Goal: Information Seeking & Learning: Learn about a topic

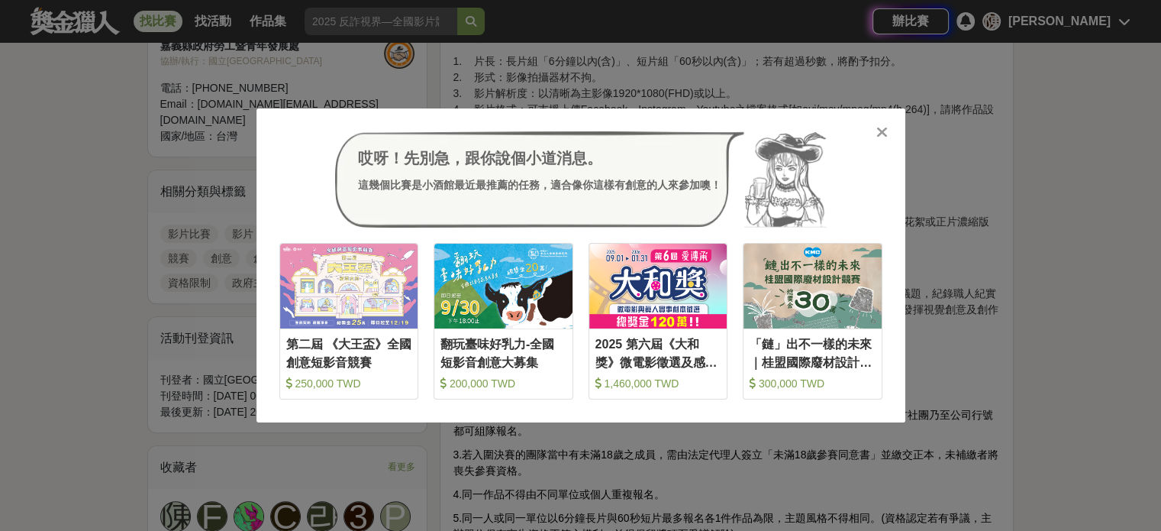
click at [883, 137] on icon at bounding box center [881, 131] width 11 height 15
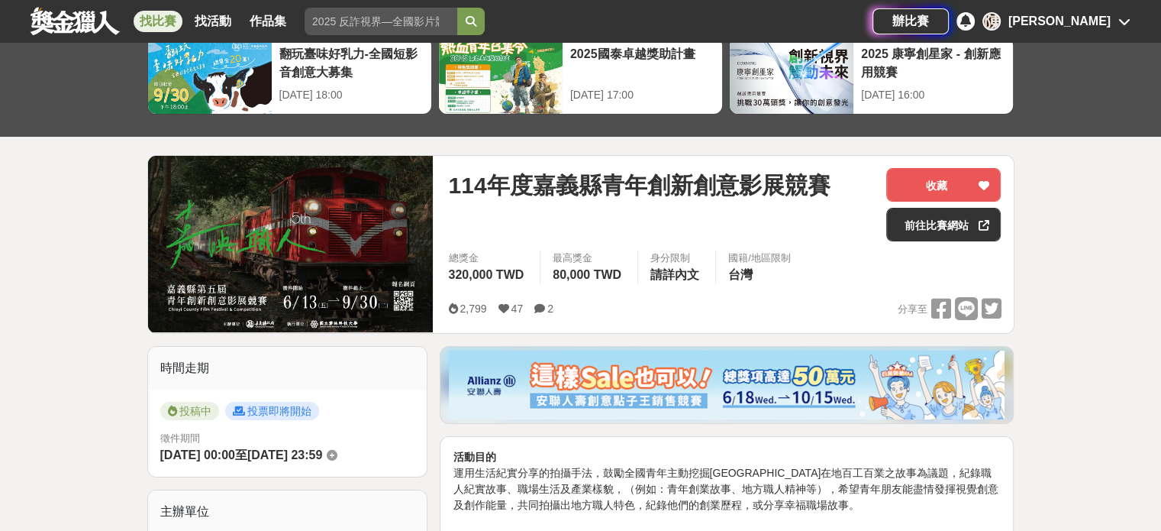
scroll to position [76, 0]
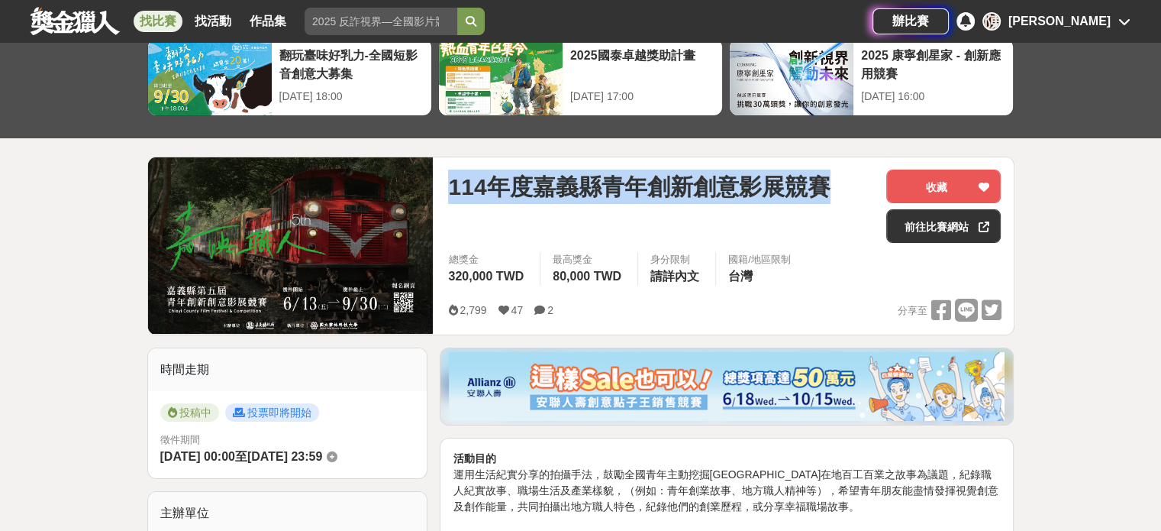
drag, startPoint x: 440, startPoint y: 181, endPoint x: 823, endPoint y: 176, distance: 383.3
click at [823, 176] on div "114年度嘉義縣青年創新創意影展競賽 收藏 前往比賽網站 總獎金 320,000 TWD 最高獎金 80,000 TWD 身分限制 請詳內文 國籍/地區限制 …" at bounding box center [724, 245] width 577 height 177
copy span "114年度嘉義縣青年創新創意影展競賽"
click at [953, 236] on link "前往比賽網站" at bounding box center [943, 226] width 115 height 34
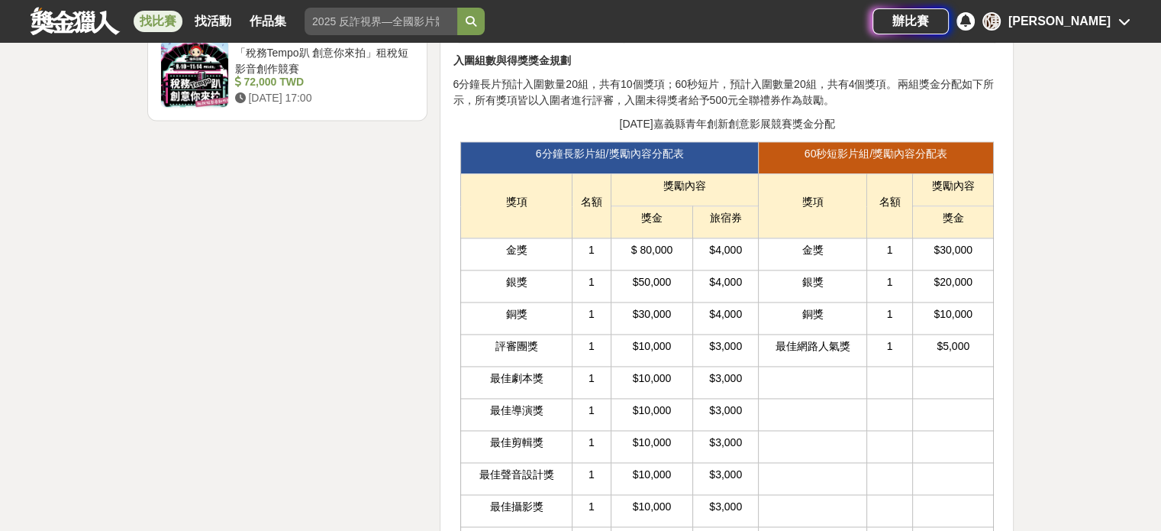
scroll to position [2163, 0]
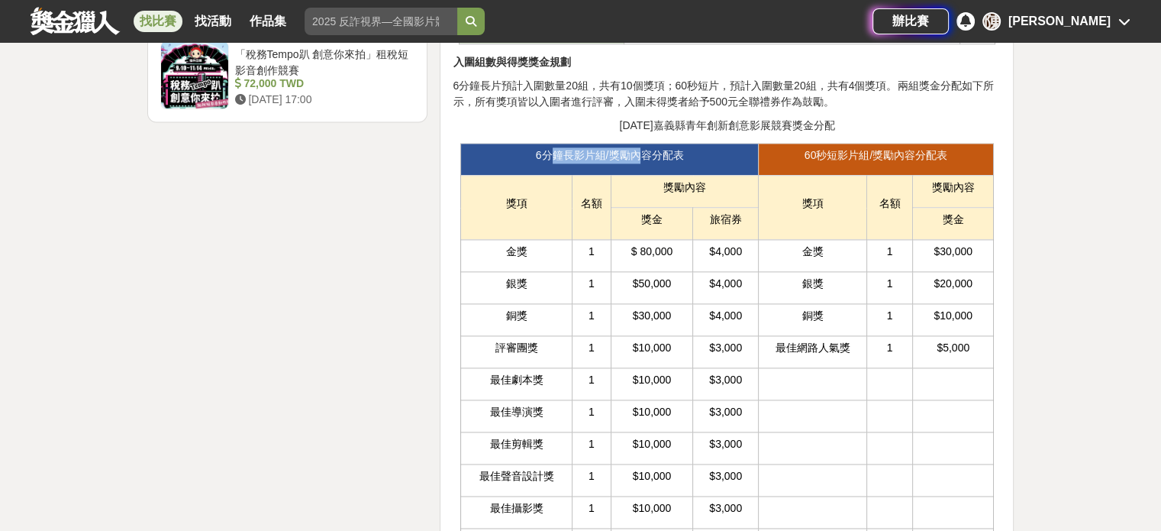
drag, startPoint x: 553, startPoint y: 152, endPoint x: 643, endPoint y: 157, distance: 90.2
click at [643, 157] on span "6分鐘長影片組/獎勵內容分配表" at bounding box center [610, 155] width 148 height 12
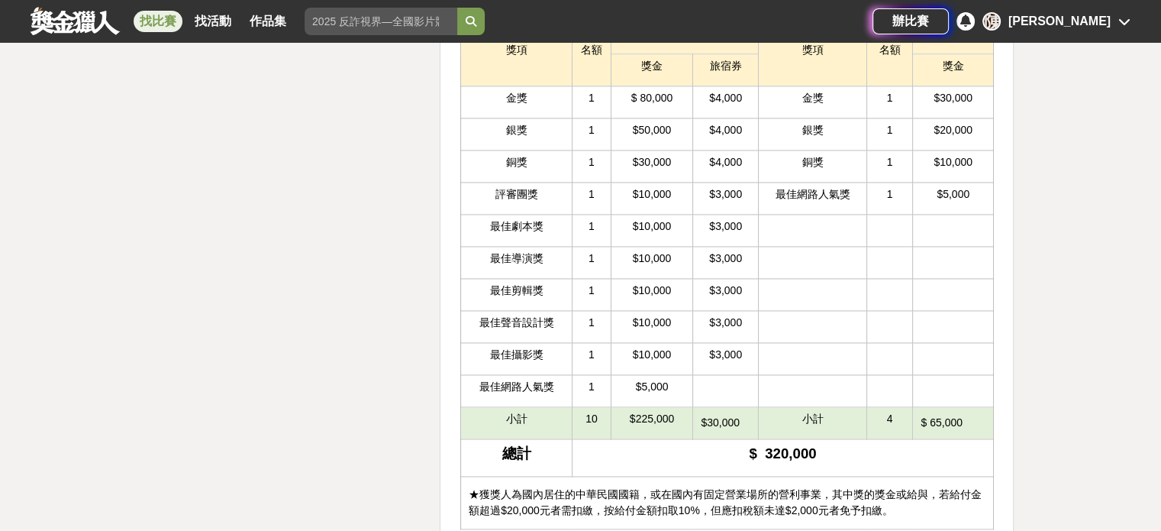
scroll to position [2315, 0]
drag, startPoint x: 633, startPoint y: 415, endPoint x: 675, endPoint y: 412, distance: 42.1
click at [675, 412] on p "$225,000" at bounding box center [652, 419] width 66 height 16
click at [679, 415] on p "$225,000" at bounding box center [652, 419] width 66 height 16
drag, startPoint x: 641, startPoint y: 385, endPoint x: 674, endPoint y: 372, distance: 36.0
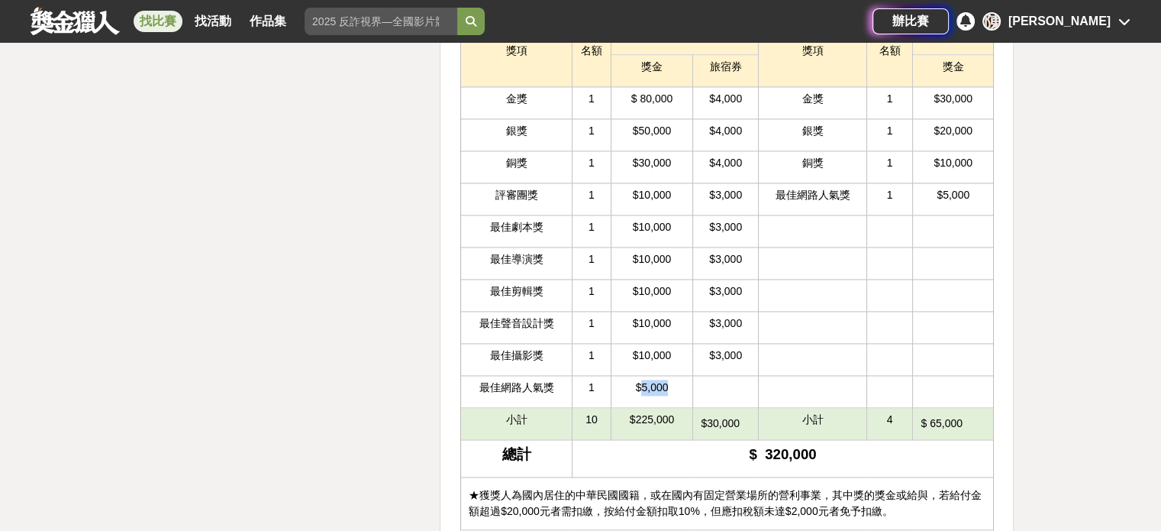
click at [674, 379] on p "$5,000" at bounding box center [652, 387] width 66 height 16
click at [644, 350] on p "$10,000" at bounding box center [652, 355] width 66 height 16
drag, startPoint x: 647, startPoint y: 347, endPoint x: 675, endPoint y: 347, distance: 27.5
click at [675, 347] on p "$10,000" at bounding box center [652, 355] width 66 height 16
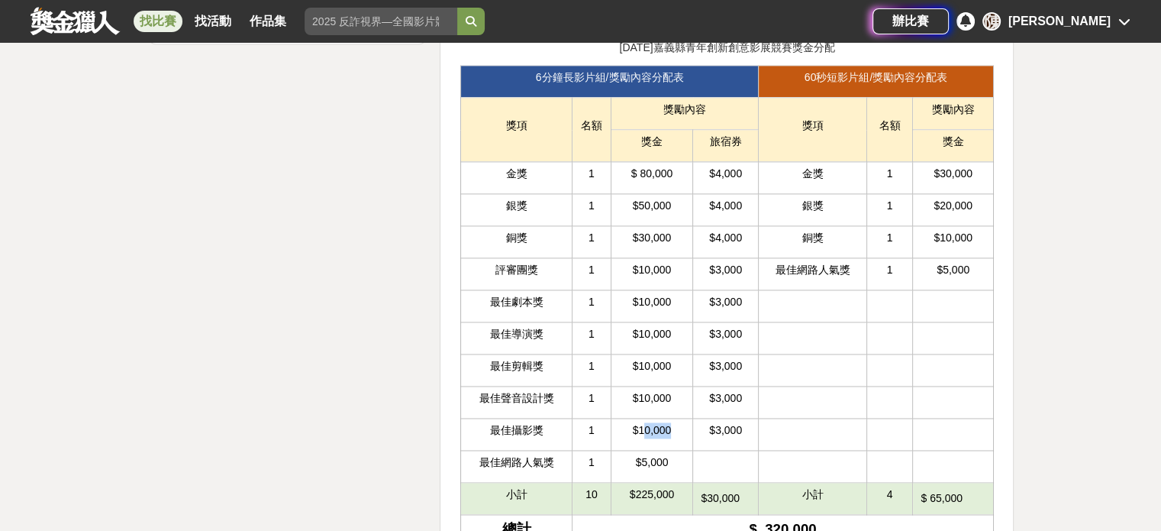
scroll to position [2239, 0]
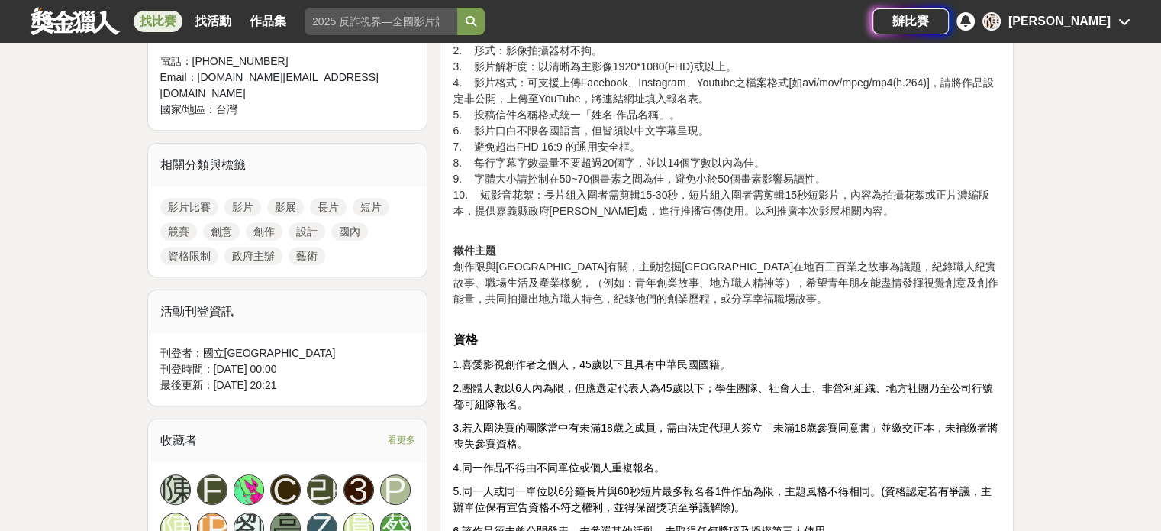
scroll to position [611, 0]
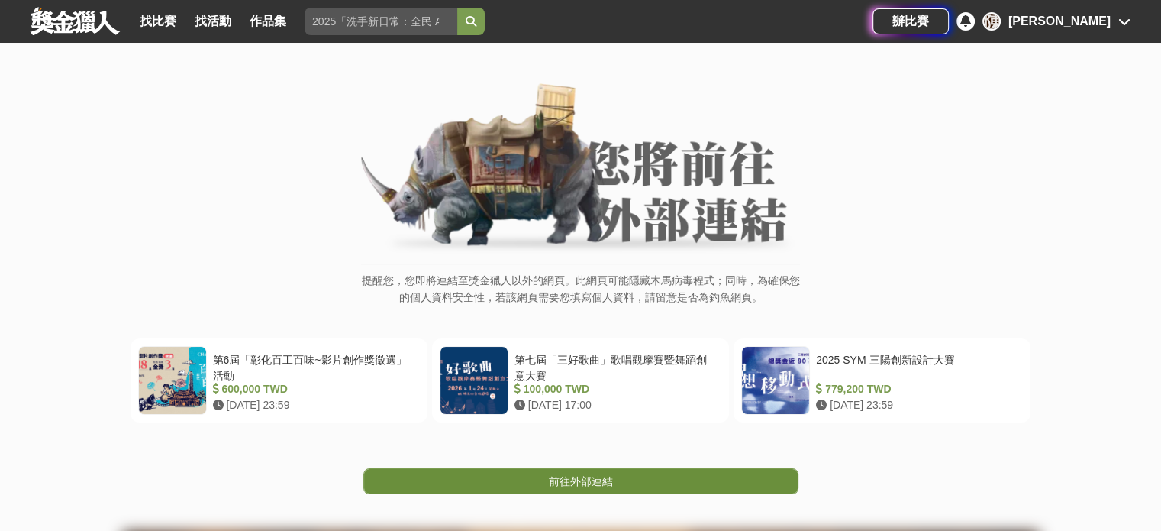
scroll to position [50, 0]
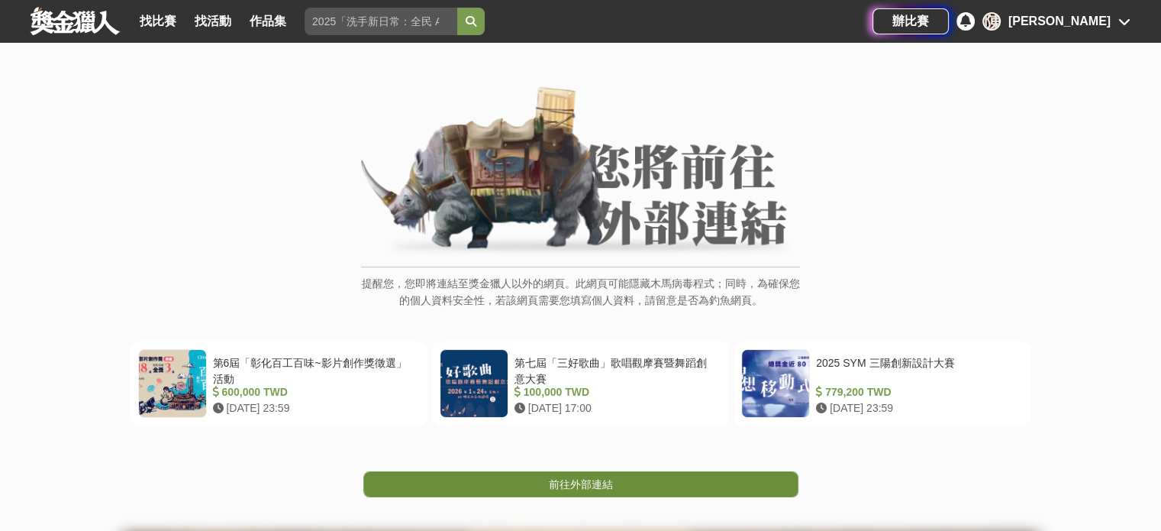
click at [507, 483] on link "前往外部連結" at bounding box center [580, 484] width 435 height 26
